Goal: Obtain resource: Obtain resource

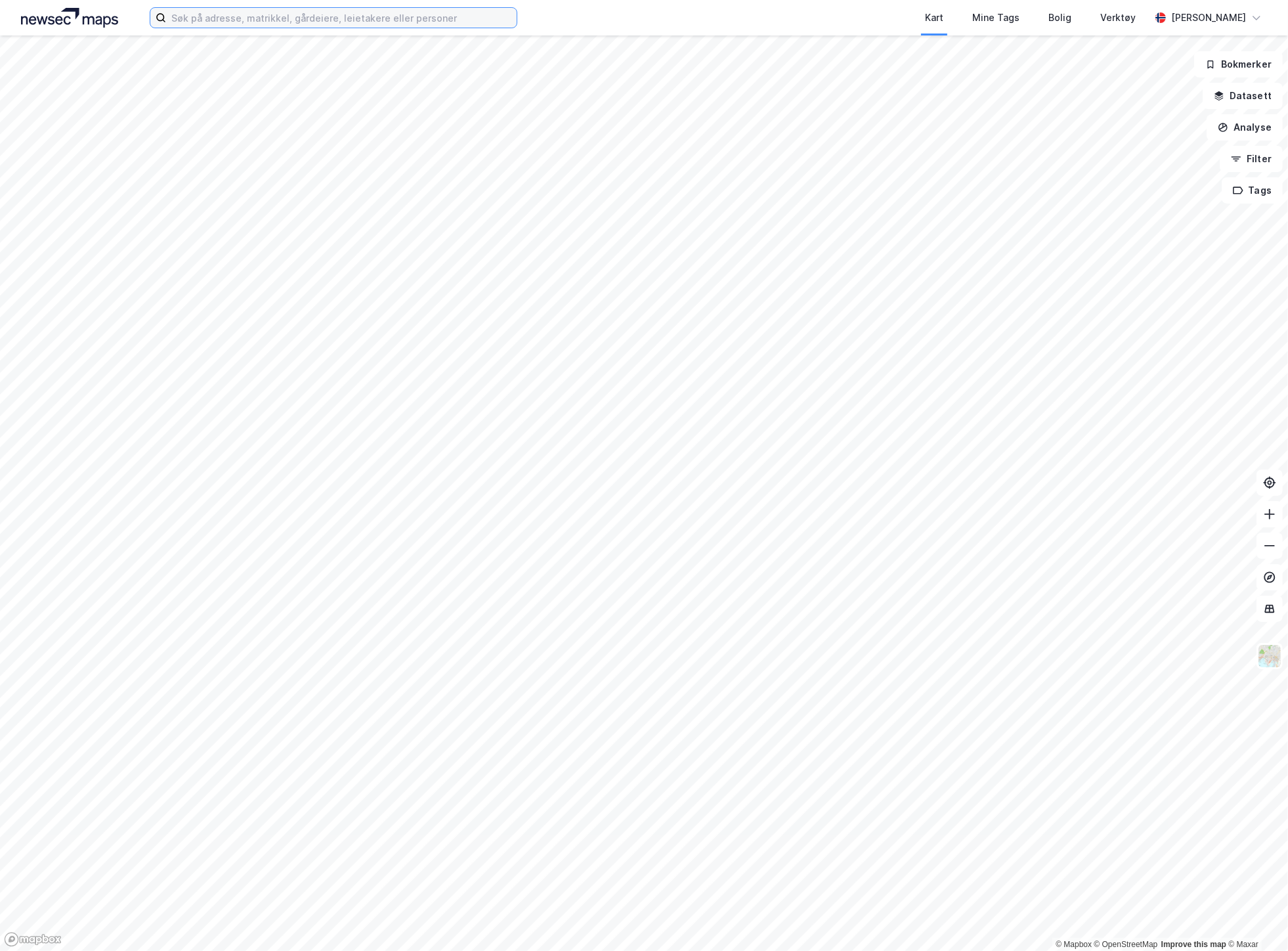
click at [312, 13] on input at bounding box center [341, 18] width 351 height 20
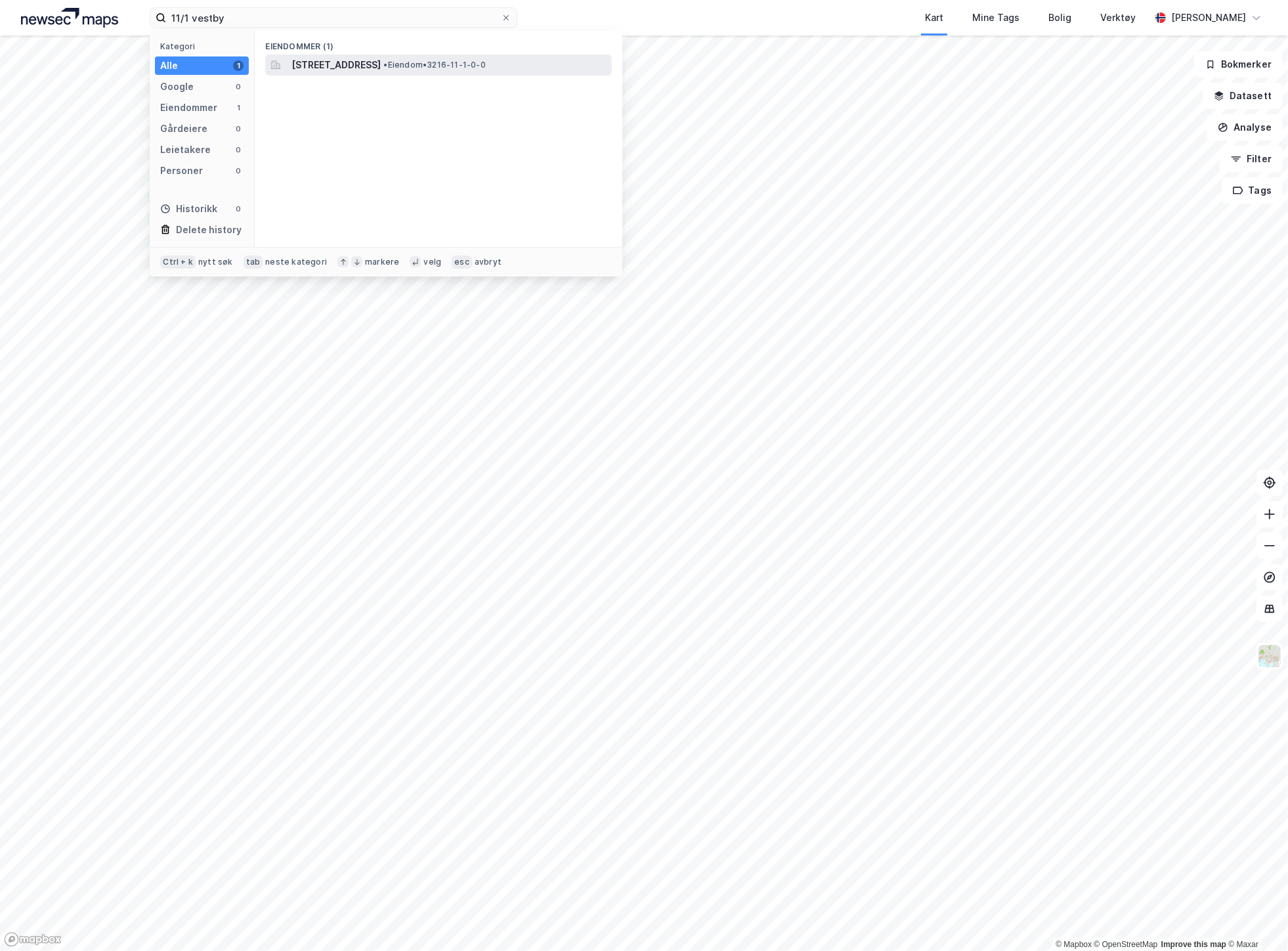
click at [361, 58] on span "[STREET_ADDRESS]" at bounding box center [336, 65] width 89 height 16
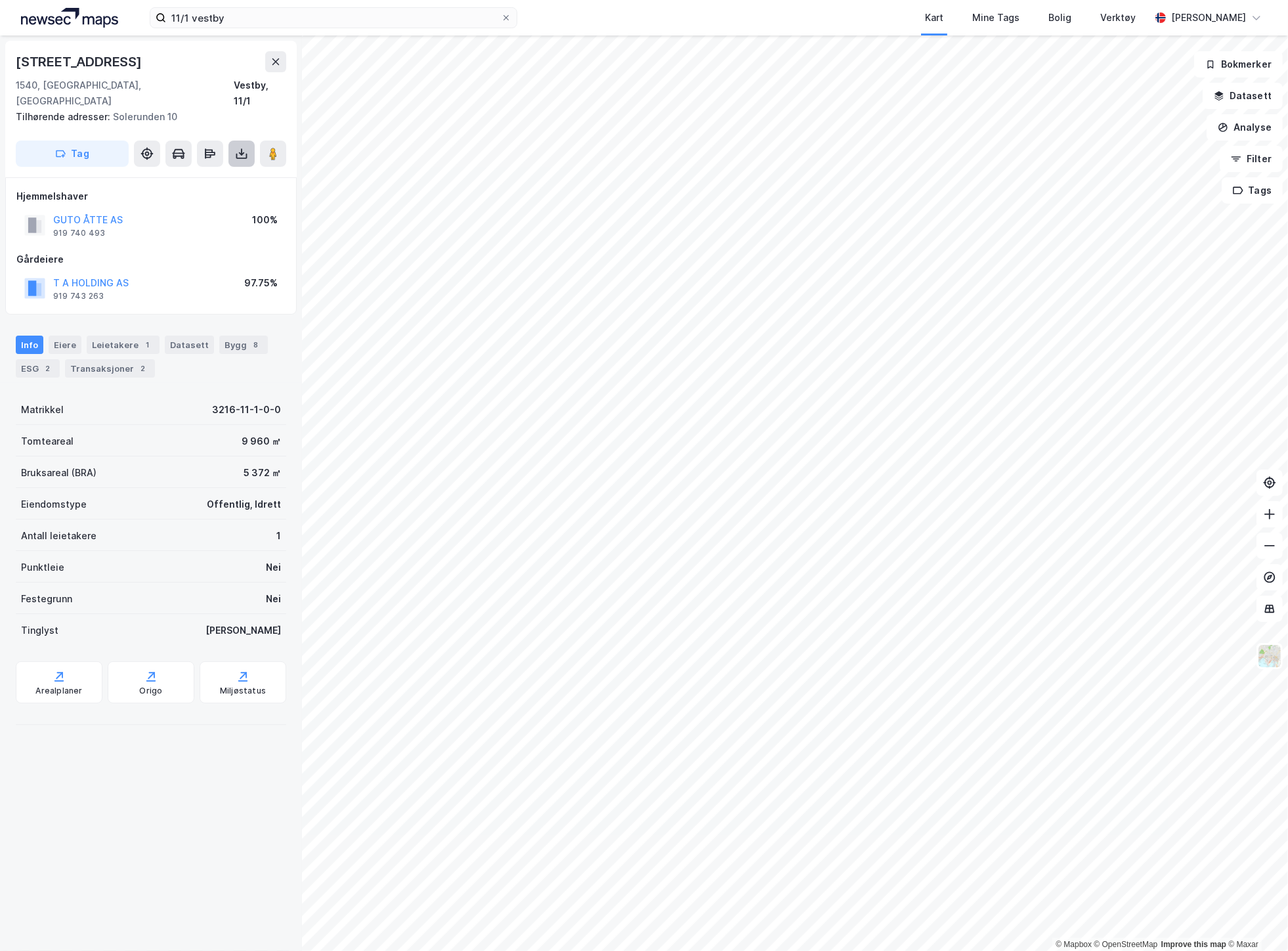
click at [244, 147] on icon at bounding box center [241, 153] width 13 height 13
click at [214, 175] on div "Last ned grunnbok" at bounding box center [176, 180] width 76 height 11
click at [191, 20] on input "11/1 vestby" at bounding box center [333, 18] width 334 height 20
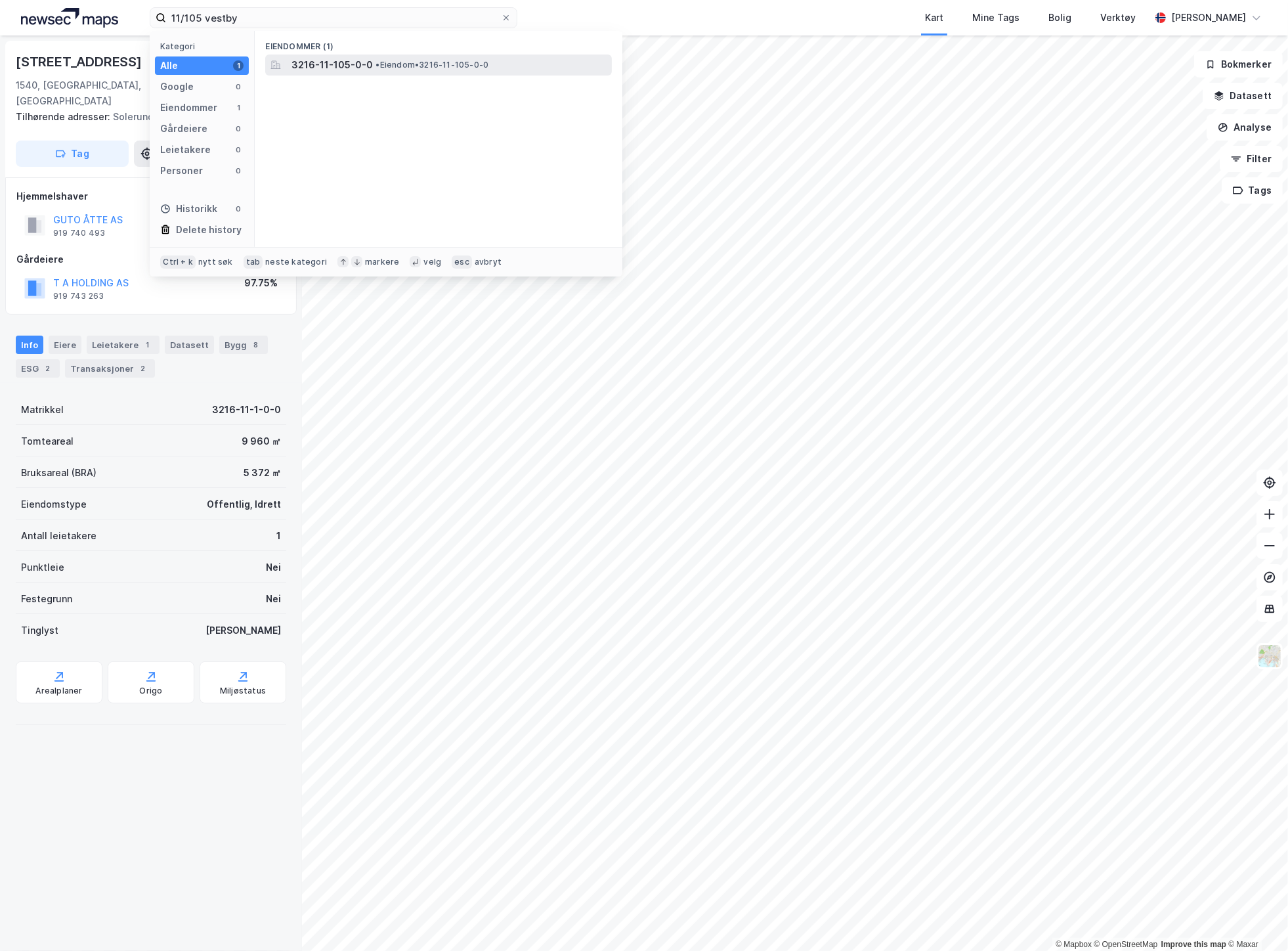
click at [403, 67] on span "• Eiendom • 3216-11-105-0-0" at bounding box center [432, 65] width 113 height 11
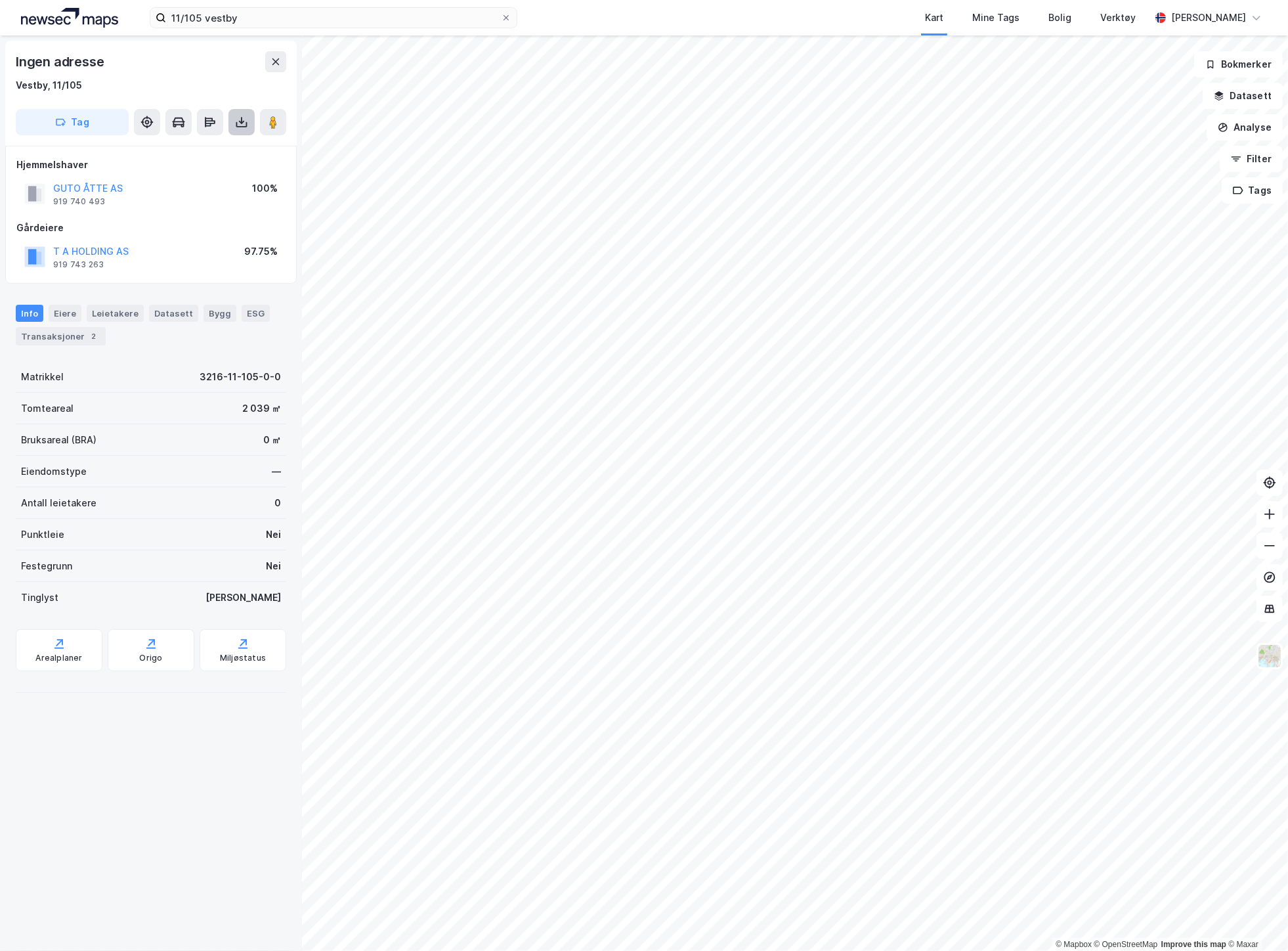
click at [236, 127] on icon at bounding box center [241, 121] width 13 height 13
click at [182, 152] on div "Last ned grunnbok" at bounding box center [176, 148] width 76 height 11
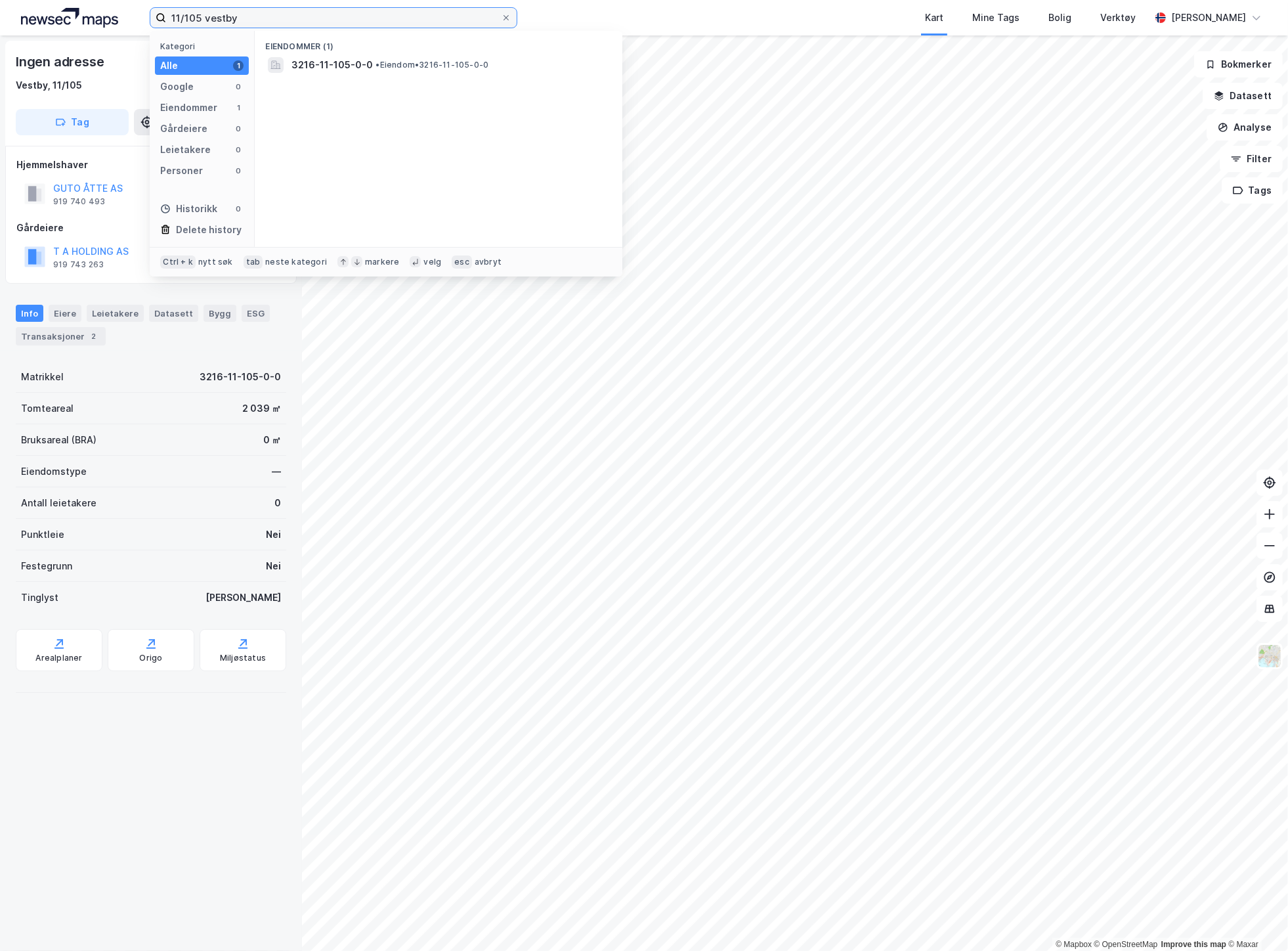
click at [195, 18] on input "11/105 vestby" at bounding box center [333, 18] width 334 height 20
click at [374, 70] on div "3216-11-107-0-0 • Eiendom • 3216-11-107-0-0" at bounding box center [450, 65] width 318 height 16
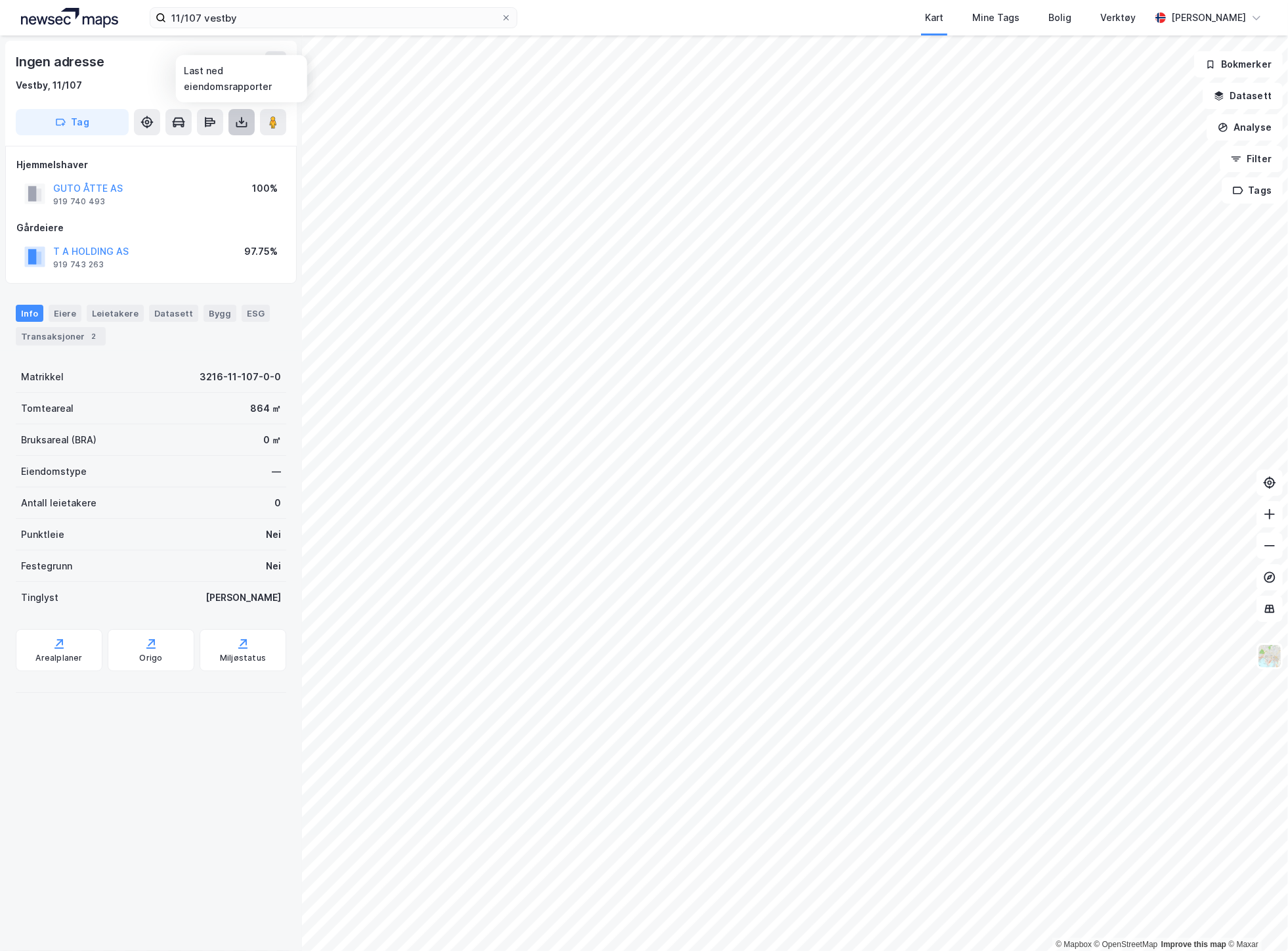
click at [237, 120] on icon at bounding box center [241, 121] width 13 height 13
click at [206, 146] on div "Last ned grunnbok" at bounding box center [176, 148] width 76 height 11
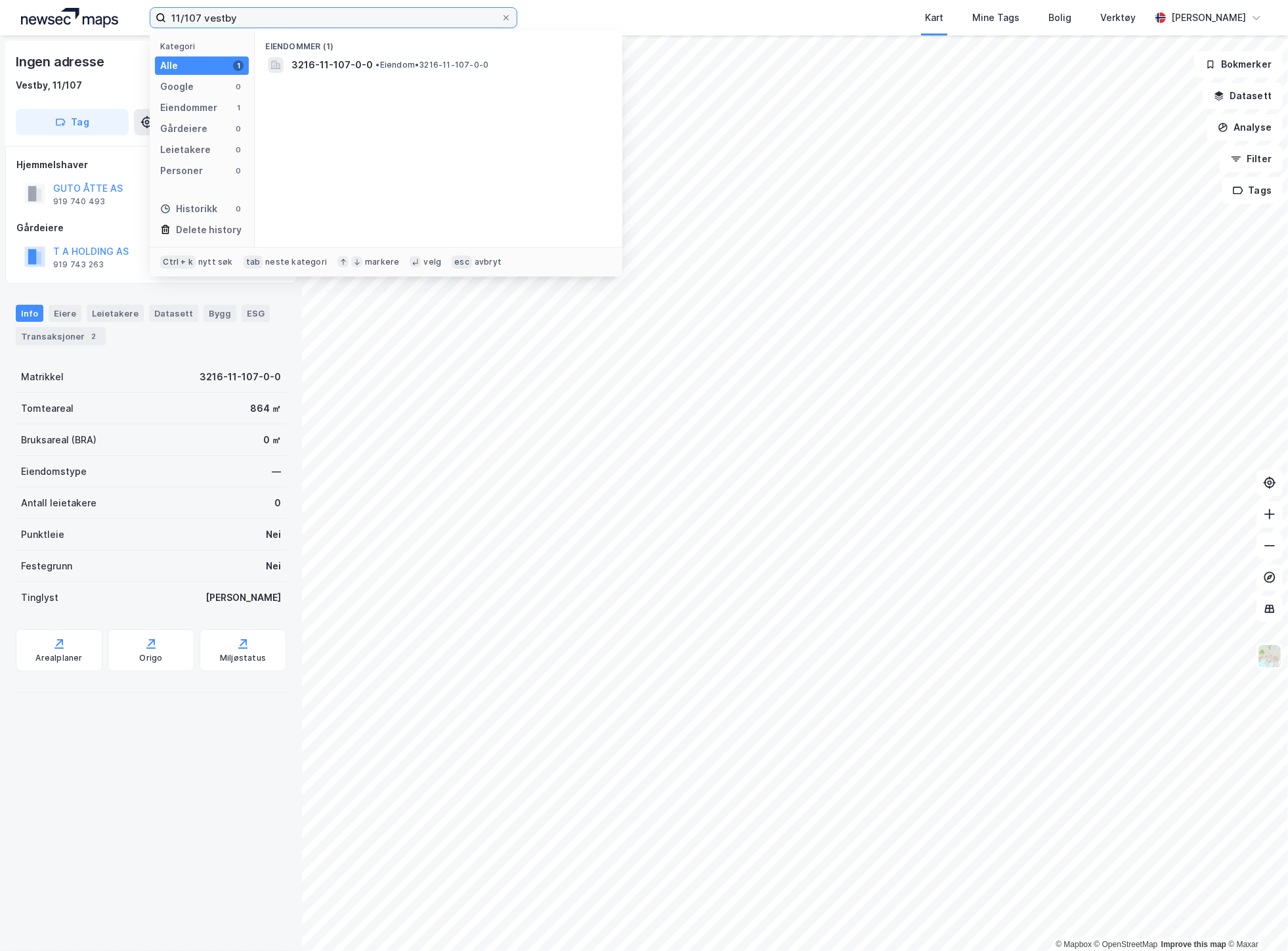
drag, startPoint x: 198, startPoint y: 22, endPoint x: 184, endPoint y: 17, distance: 14.9
click at [184, 17] on input "11/107 vestby" at bounding box center [333, 18] width 334 height 20
click at [349, 57] on span "3216-11-94-0-0" at bounding box center [330, 65] width 78 height 16
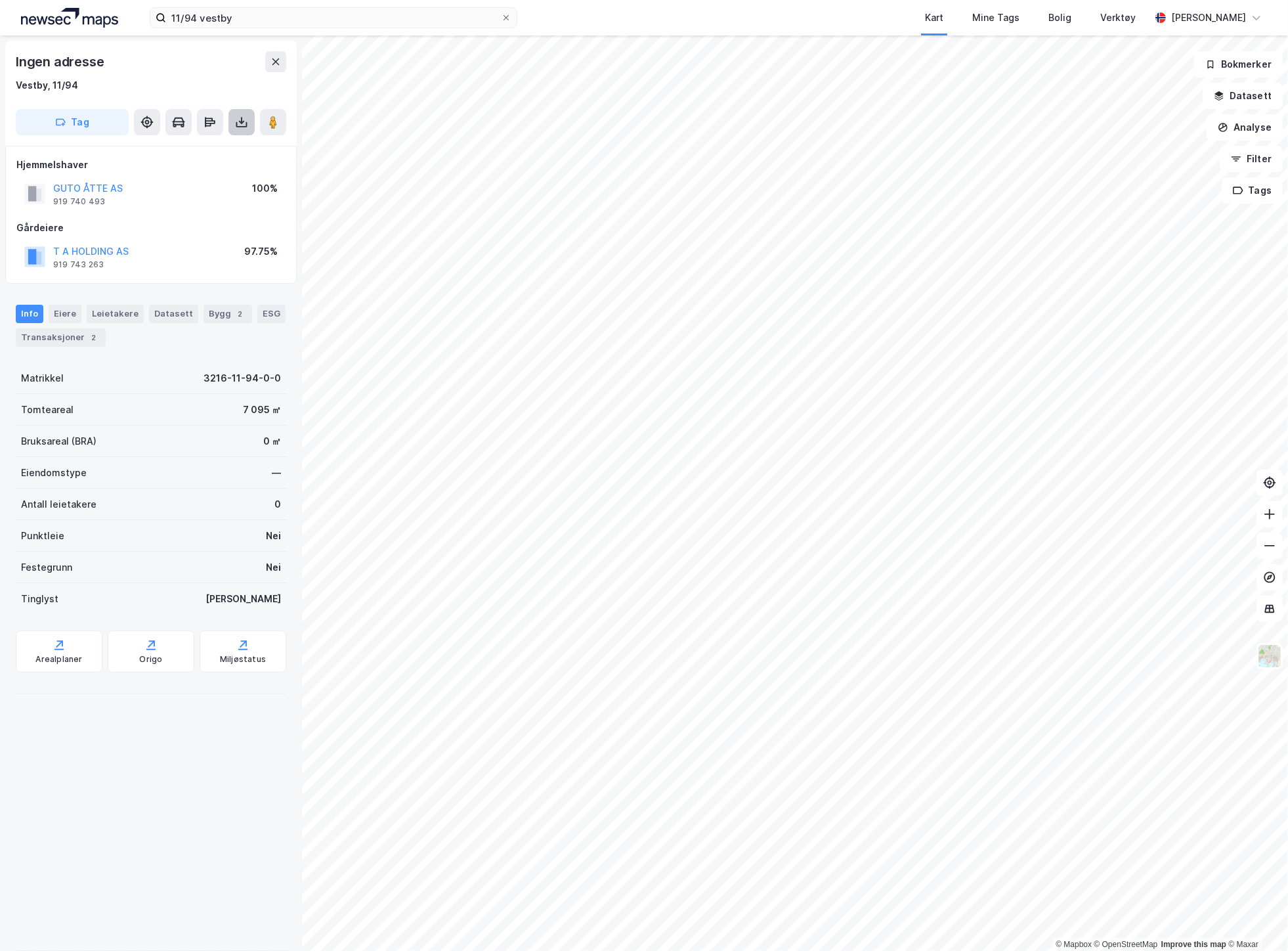
click at [231, 126] on button at bounding box center [241, 122] width 26 height 26
click at [218, 159] on div "Last ned matrikkelrapport" at bounding box center [184, 169] width 140 height 21
click at [199, 148] on div "Last ned grunnbok" at bounding box center [176, 148] width 76 height 11
click at [210, 149] on div "Last ned grunnbok" at bounding box center [176, 148] width 76 height 11
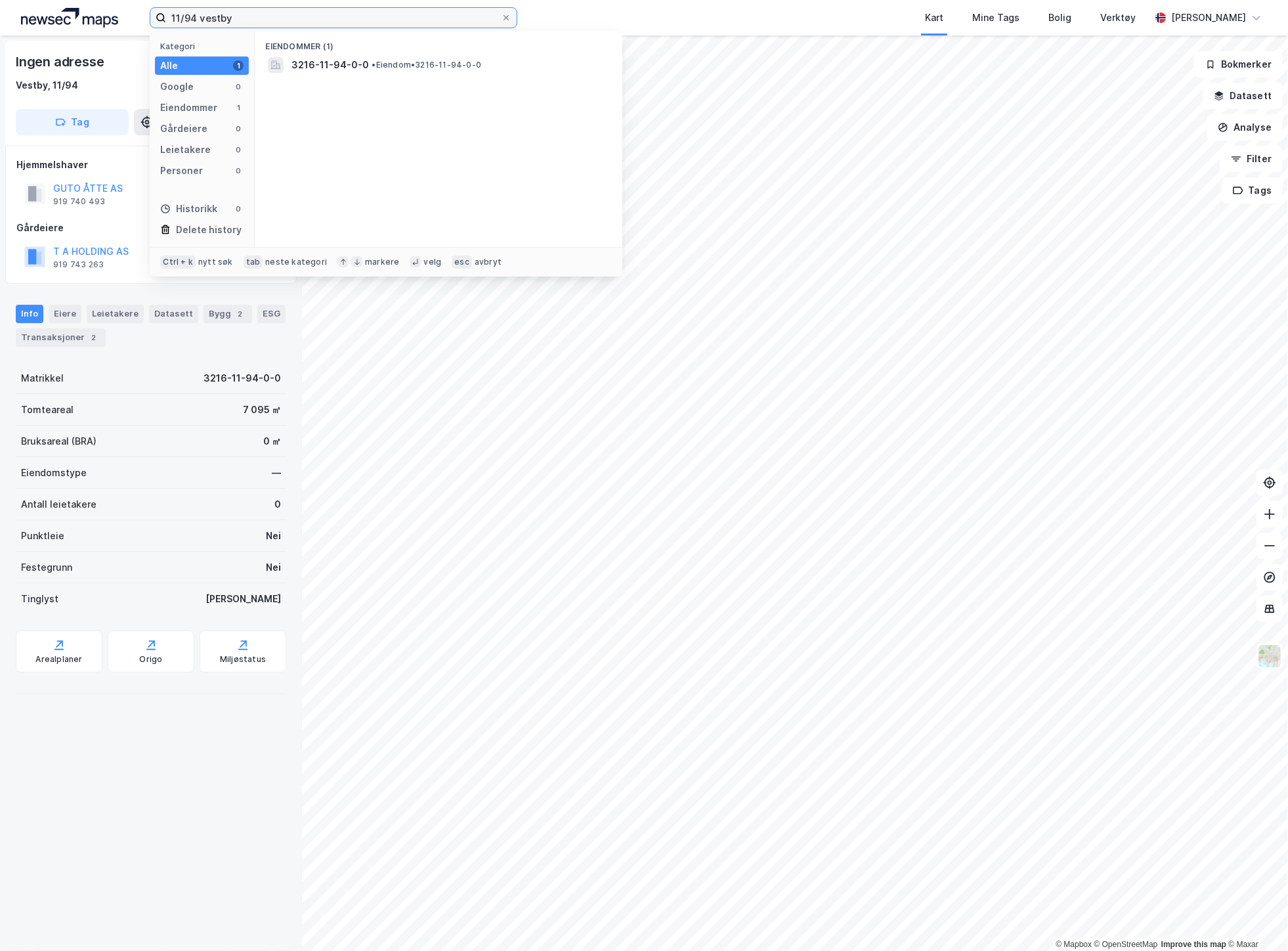
click at [194, 20] on input "11/94 vestby" at bounding box center [333, 18] width 334 height 20
type input "11/106 vestby"
click at [378, 64] on span "•" at bounding box center [378, 65] width 4 height 10
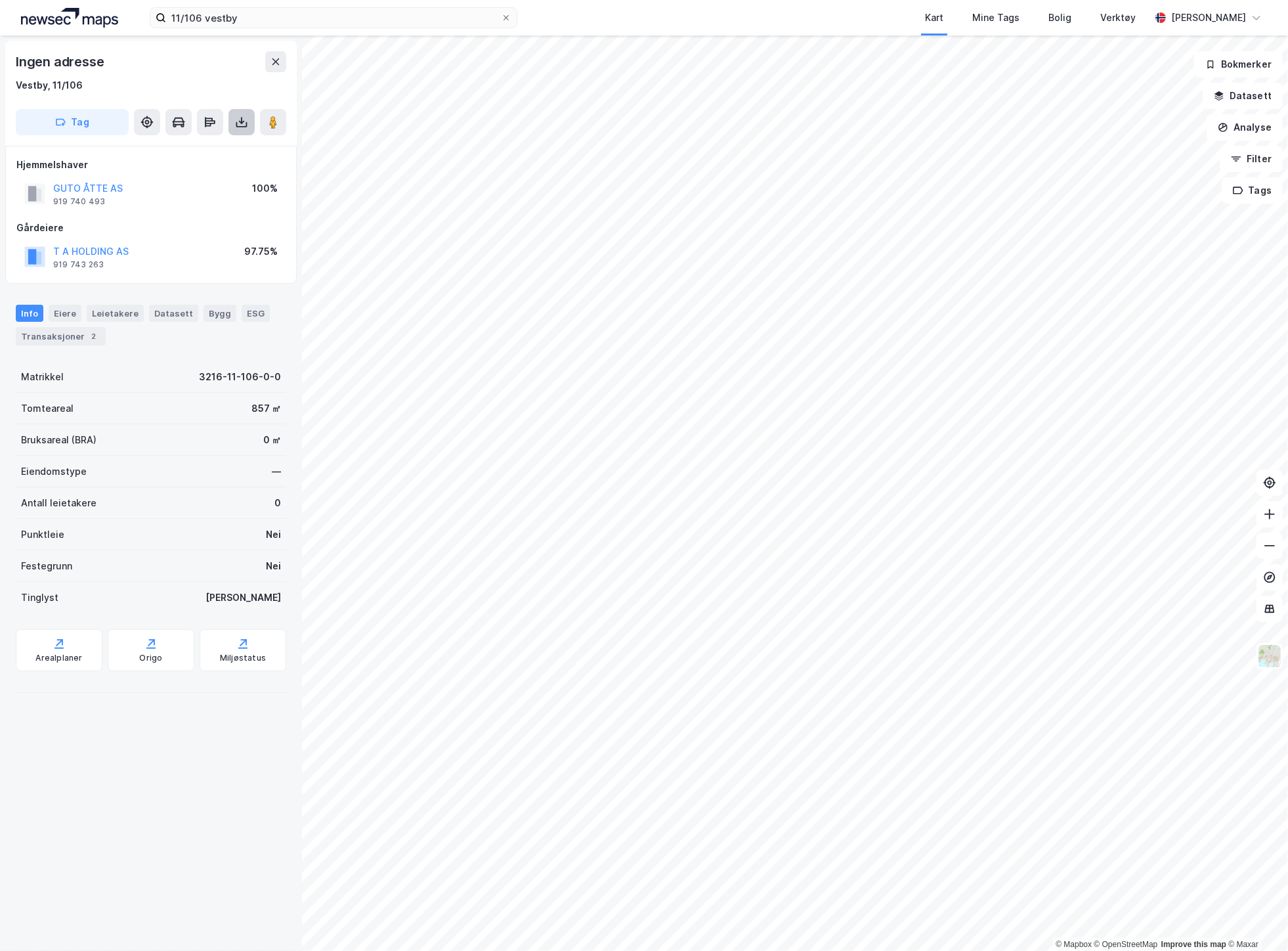
click at [239, 134] on button at bounding box center [241, 122] width 26 height 26
click at [193, 149] on div "Last ned grunnbok" at bounding box center [176, 148] width 76 height 11
